Goal: Information Seeking & Learning: Learn about a topic

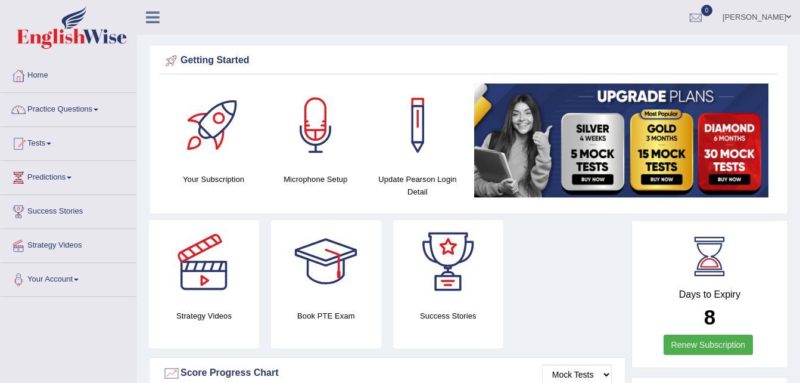
click at [79, 106] on link "Practice Questions" at bounding box center [69, 108] width 136 height 30
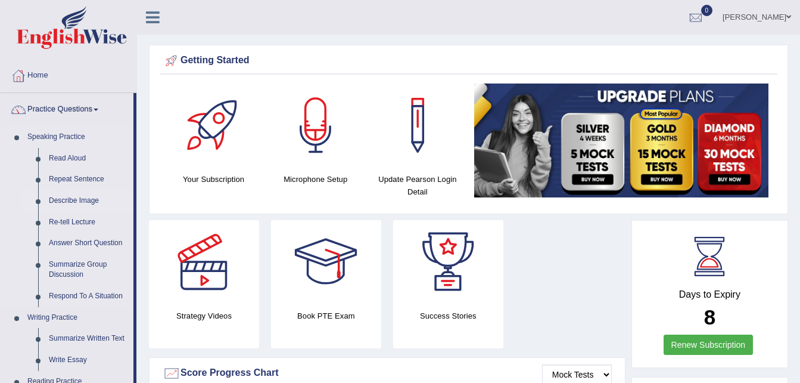
click at [85, 200] on link "Describe Image" at bounding box center [89, 200] width 90 height 21
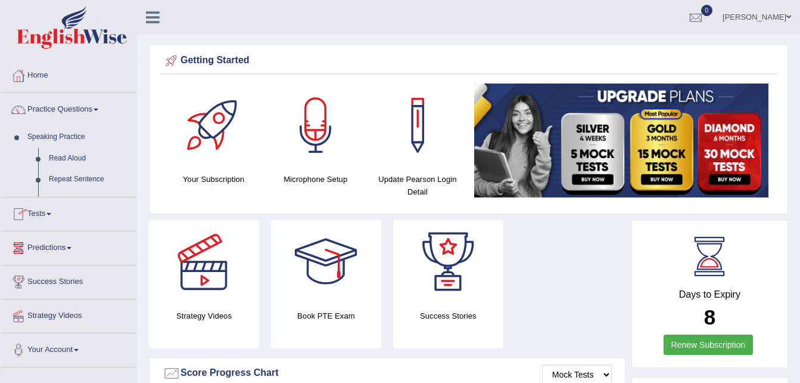
scroll to position [60, 0]
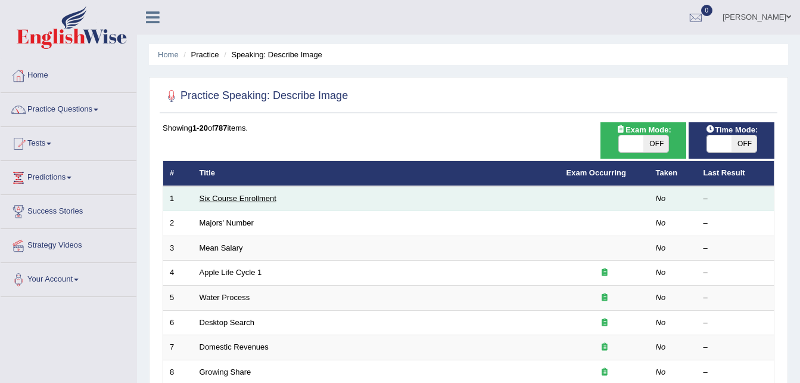
click at [249, 198] on link "Six Course Enrollment" at bounding box center [238, 198] width 77 height 9
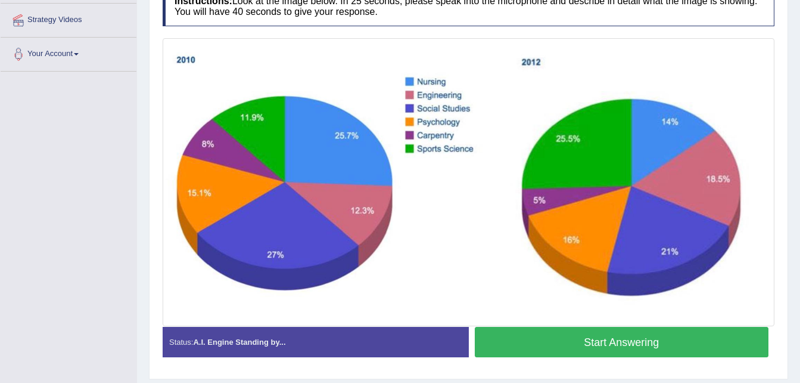
scroll to position [238, 0]
